Goal: Information Seeking & Learning: Learn about a topic

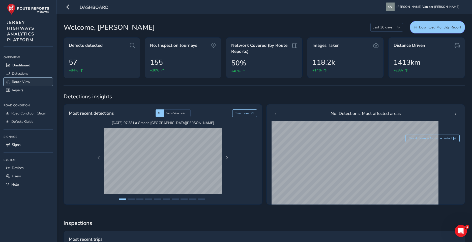
click at [20, 83] on span "Route View" at bounding box center [21, 82] width 18 height 5
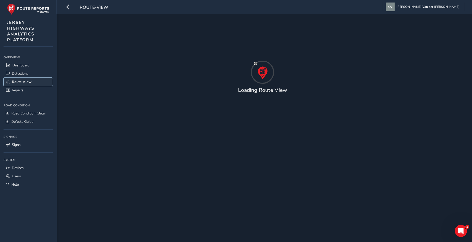
type input "[DATE] - [DATE]"
type input "00:00"
type input "23:59"
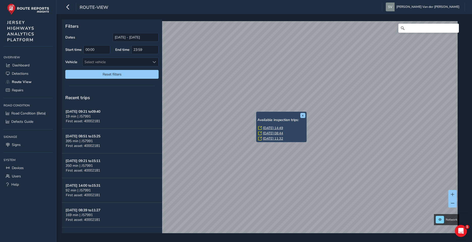
click at [271, 128] on link "[DATE] 14:49" at bounding box center [273, 128] width 20 height 5
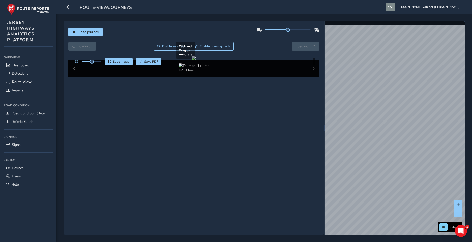
drag, startPoint x: 260, startPoint y: 120, endPoint x: 189, endPoint y: 120, distance: 70.8
click at [192, 60] on div at bounding box center [194, 58] width 4 height 4
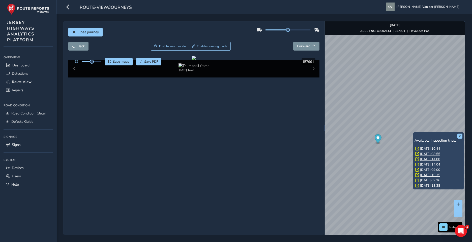
click at [413, 133] on div "x Available inspection trips: [DATE] 10:44 [DATE] 08:55 [DATE] 14:00 [DATE] 14:…" at bounding box center [438, 160] width 50 height 57
click at [425, 148] on link "[DATE] 10:44" at bounding box center [430, 149] width 20 height 5
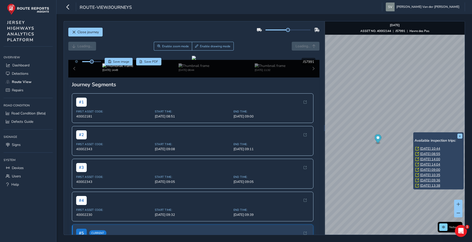
click at [428, 148] on link "[DATE] 10:44" at bounding box center [430, 149] width 20 height 5
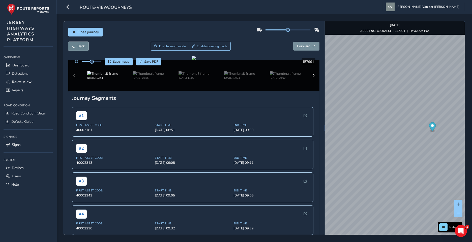
click at [72, 46] on button "Back" at bounding box center [78, 46] width 20 height 9
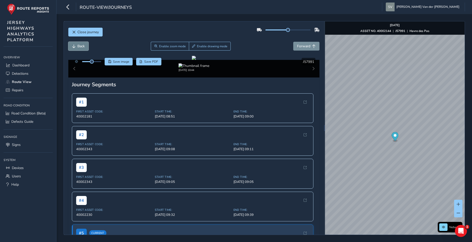
click at [74, 45] on span "Back" at bounding box center [74, 47] width 4 height 4
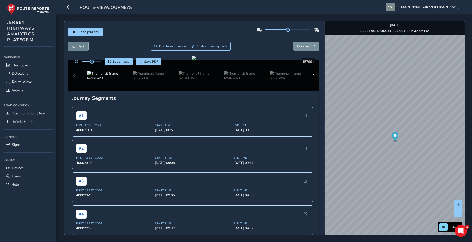
click at [75, 45] on span "Back" at bounding box center [74, 47] width 4 height 4
click at [293, 42] on button "Forward" at bounding box center [306, 46] width 26 height 9
drag, startPoint x: 132, startPoint y: 113, endPoint x: 140, endPoint y: 112, distance: 8.1
click at [192, 60] on div at bounding box center [194, 58] width 4 height 4
click at [73, 48] on span "Back" at bounding box center [74, 47] width 4 height 4
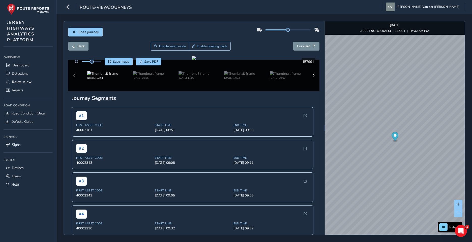
drag, startPoint x: 189, startPoint y: 145, endPoint x: 112, endPoint y: 215, distance: 103.9
click at [196, 60] on div at bounding box center [194, 58] width 4 height 4
click at [297, 48] on span "Forward" at bounding box center [303, 46] width 13 height 5
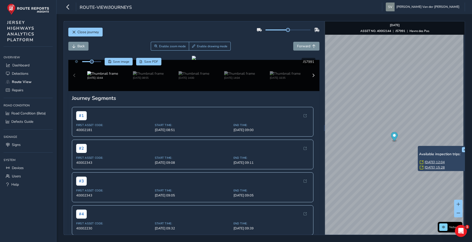
click at [428, 162] on link "[DATE] 12:04" at bounding box center [434, 162] width 20 height 5
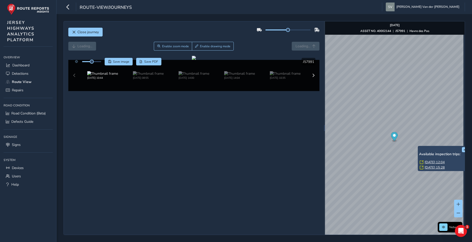
click at [435, 163] on link "[DATE] 12:04" at bounding box center [434, 162] width 20 height 5
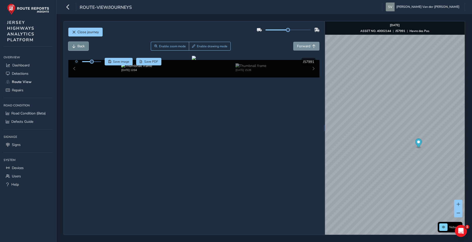
click at [80, 46] on span "Back" at bounding box center [80, 46] width 7 height 5
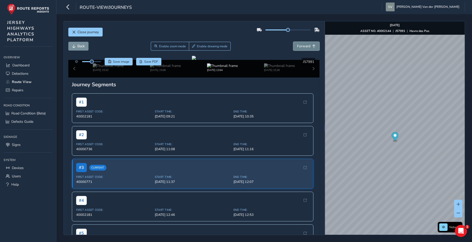
click at [300, 45] on span "Forward" at bounding box center [303, 46] width 13 height 5
click at [75, 42] on div "Close journey" at bounding box center [193, 34] width 251 height 16
click at [74, 45] on button "Back" at bounding box center [78, 46] width 20 height 9
click at [293, 44] on button "Forward" at bounding box center [306, 46] width 26 height 9
click at [294, 44] on button "Forward" at bounding box center [306, 46] width 26 height 9
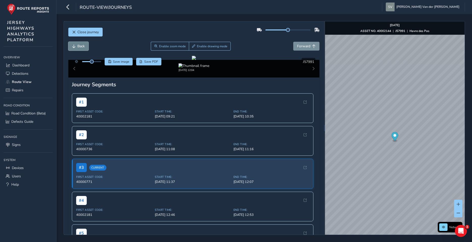
click at [81, 45] on span "Back" at bounding box center [80, 46] width 7 height 5
click at [80, 45] on span "Back" at bounding box center [80, 46] width 7 height 5
click at [310, 78] on div "[DATE] 15:22 [DATE] 15:08 [DATE] 12:04 [DATE] 15:28" at bounding box center [193, 69] width 251 height 18
click at [304, 49] on button "Forward" at bounding box center [306, 46] width 26 height 9
click at [304, 47] on span "Forward" at bounding box center [303, 46] width 13 height 5
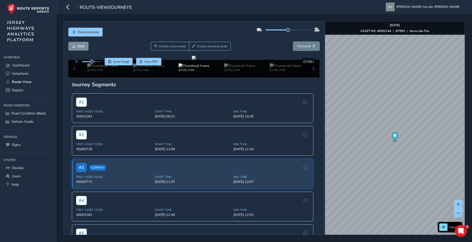
click at [304, 47] on span "Forward" at bounding box center [303, 46] width 13 height 5
click at [304, 46] on span "Forward" at bounding box center [303, 46] width 13 height 5
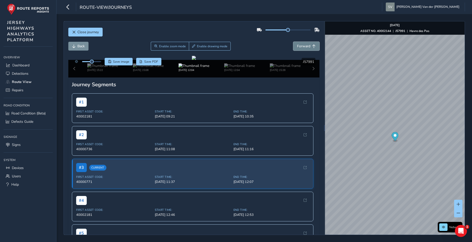
click at [304, 46] on span "Forward" at bounding box center [303, 46] width 13 height 5
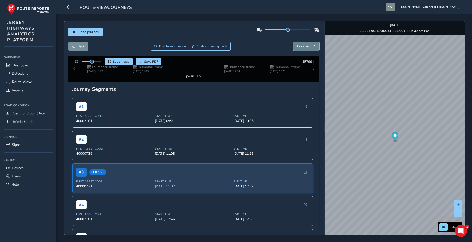
click at [304, 46] on span "Forward" at bounding box center [303, 46] width 13 height 5
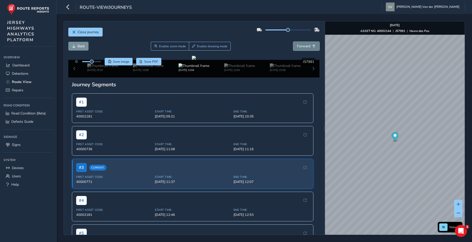
click at [304, 45] on span "Forward" at bounding box center [303, 46] width 13 height 5
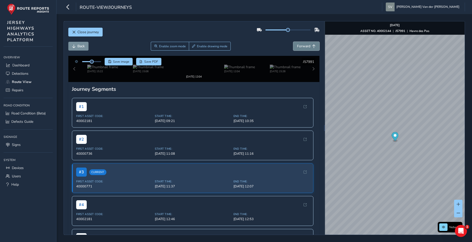
click at [304, 45] on span "Forward" at bounding box center [303, 46] width 13 height 5
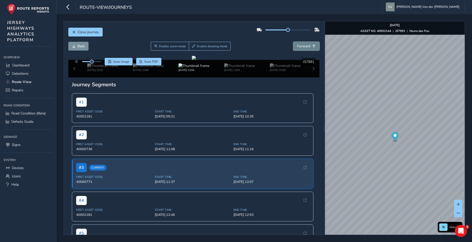
click at [304, 45] on span "Forward" at bounding box center [303, 46] width 13 height 5
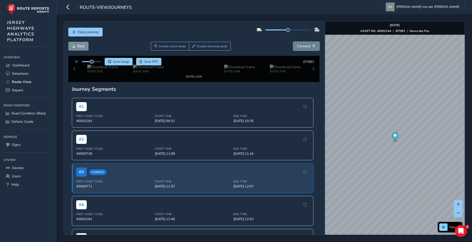
click at [304, 45] on span "Forward" at bounding box center [303, 46] width 13 height 5
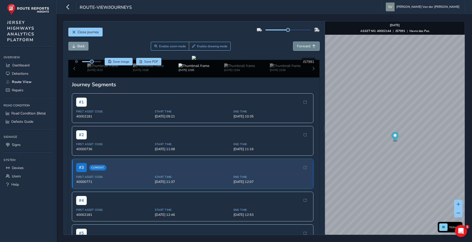
click at [304, 45] on span "Forward" at bounding box center [303, 46] width 13 height 5
click at [303, 45] on span "Forward" at bounding box center [303, 46] width 13 height 5
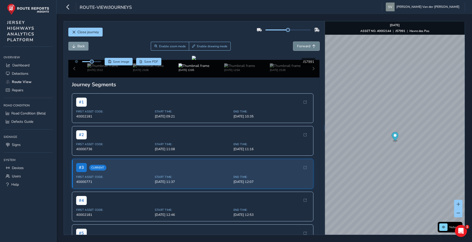
click at [303, 45] on span "Forward" at bounding box center [303, 46] width 13 height 5
click at [302, 45] on span "Forward" at bounding box center [303, 46] width 13 height 5
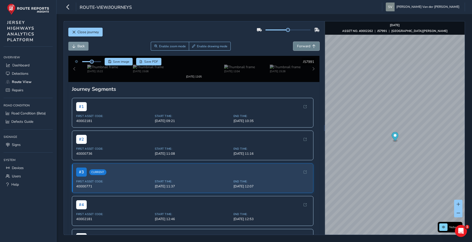
click at [302, 45] on span "Forward" at bounding box center [303, 46] width 13 height 5
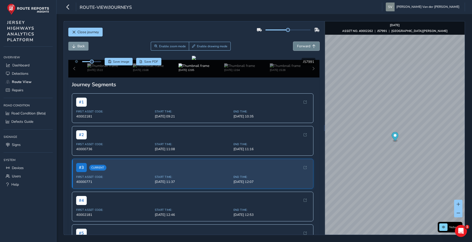
click at [302, 45] on span "Forward" at bounding box center [303, 46] width 13 height 5
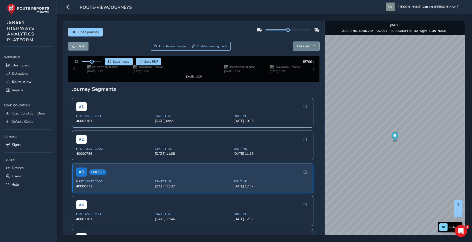
click at [302, 45] on span "Forward" at bounding box center [303, 46] width 13 height 5
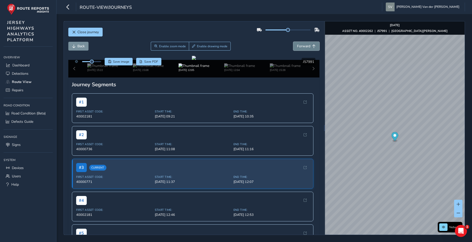
click at [303, 45] on span "Forward" at bounding box center [303, 46] width 13 height 5
